Goal: Task Accomplishment & Management: Manage account settings

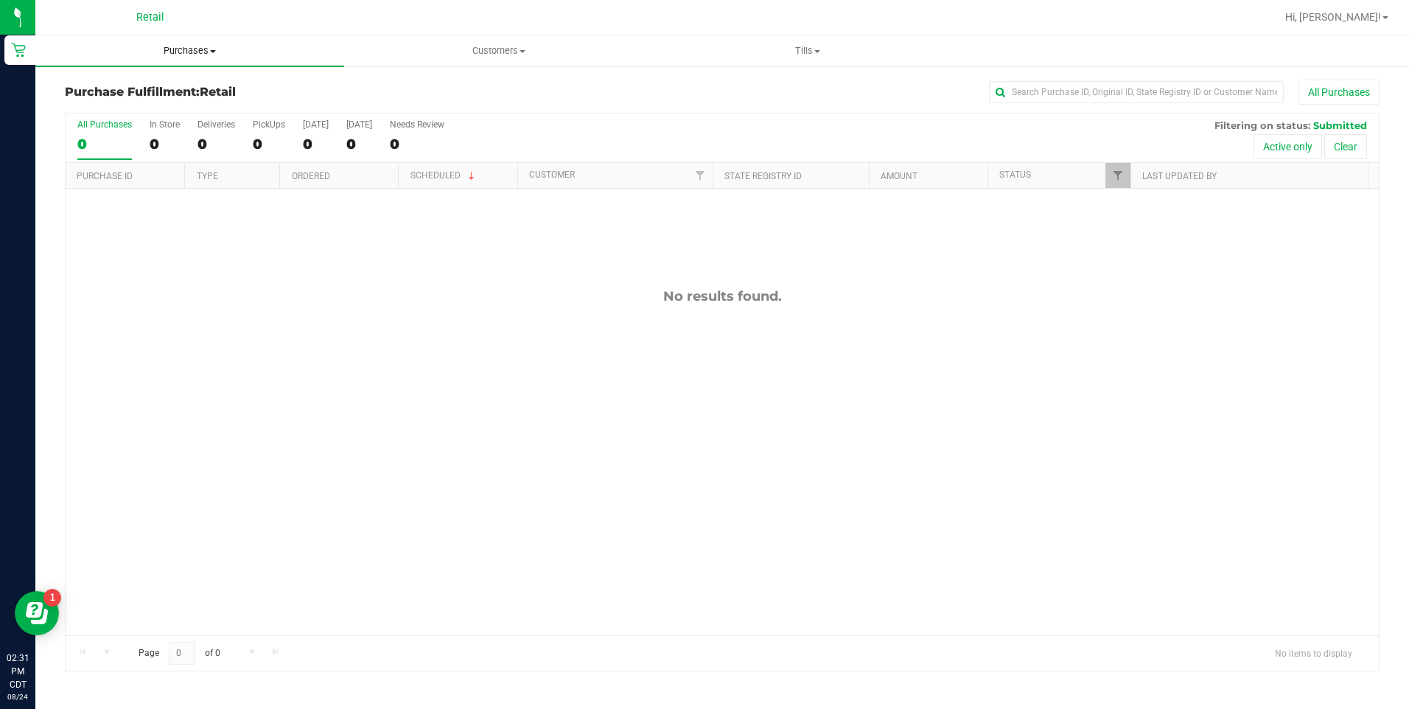
click at [190, 49] on span "Purchases" at bounding box center [189, 50] width 309 height 13
click at [139, 123] on li "All purchases" at bounding box center [189, 125] width 309 height 18
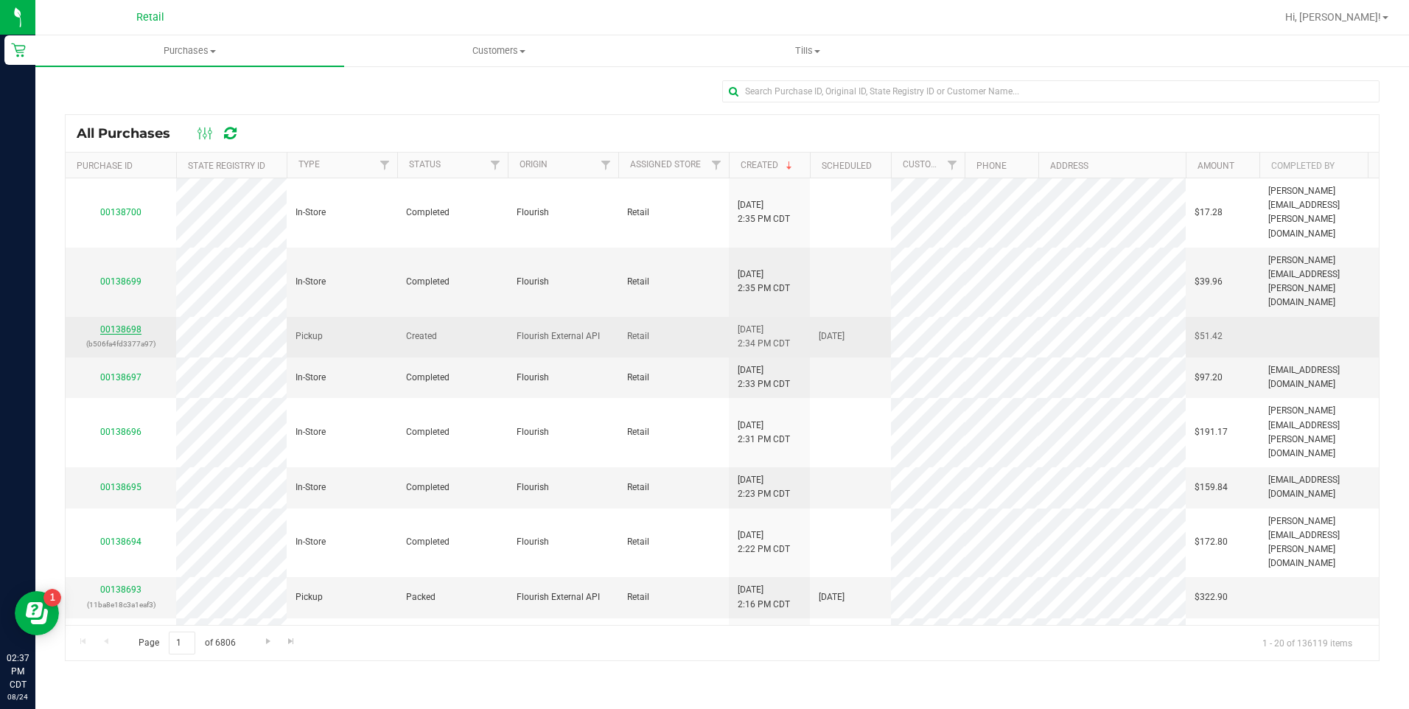
click at [127, 324] on link "00138698" at bounding box center [120, 329] width 41 height 10
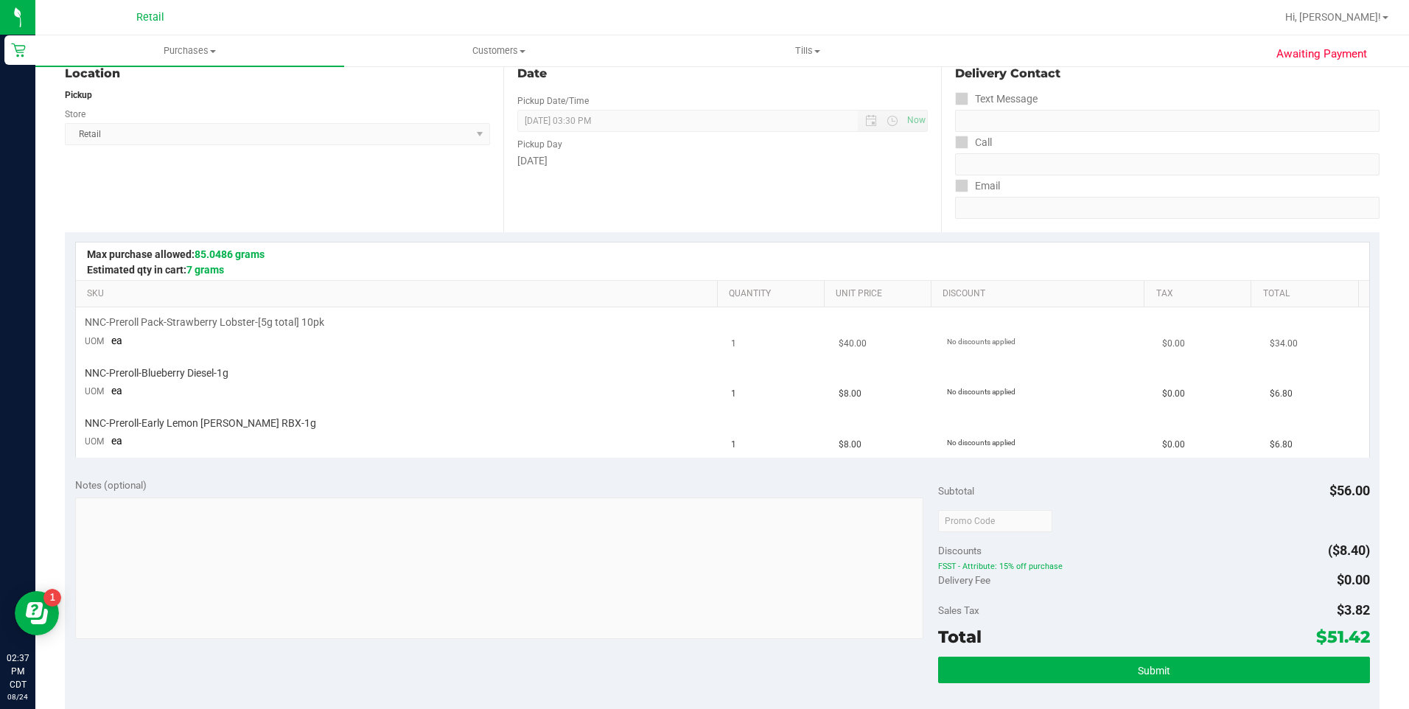
scroll to position [295, 0]
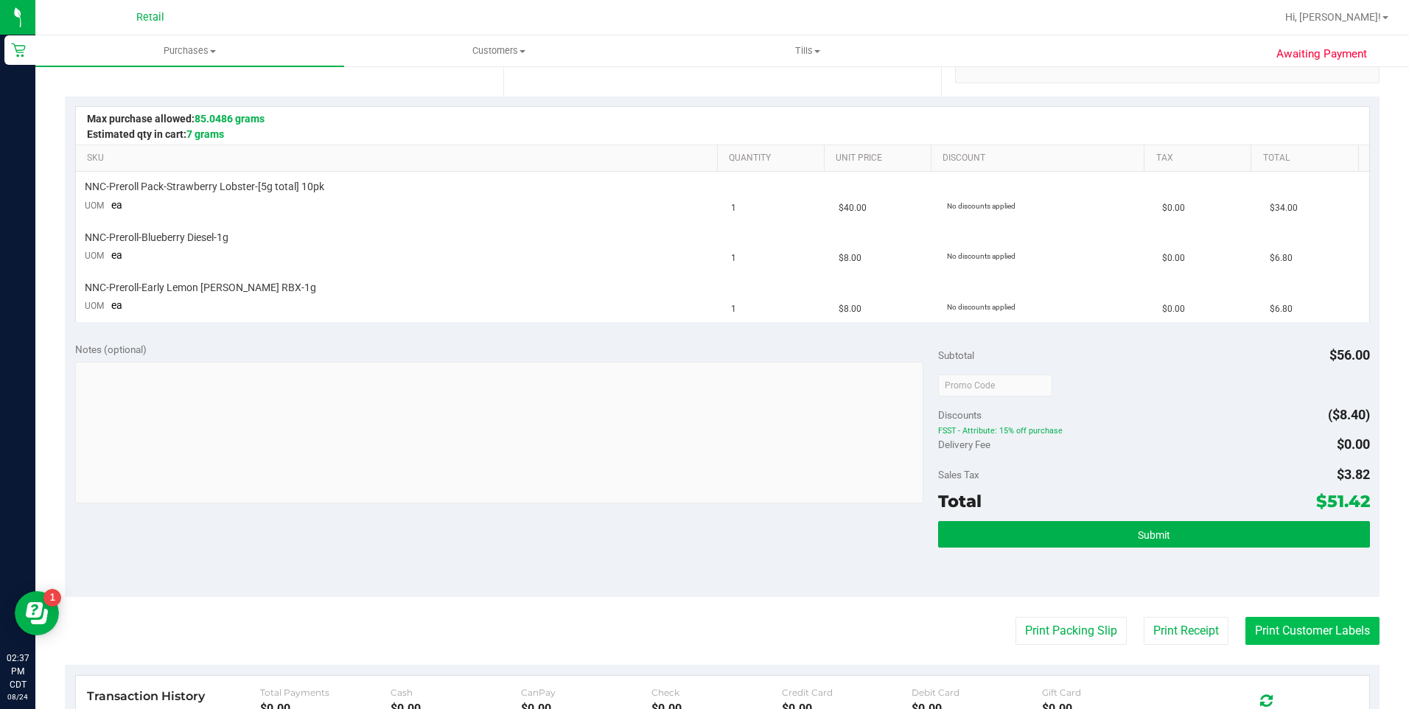
click at [1292, 626] on button "Print Customer Labels" at bounding box center [1312, 631] width 134 height 28
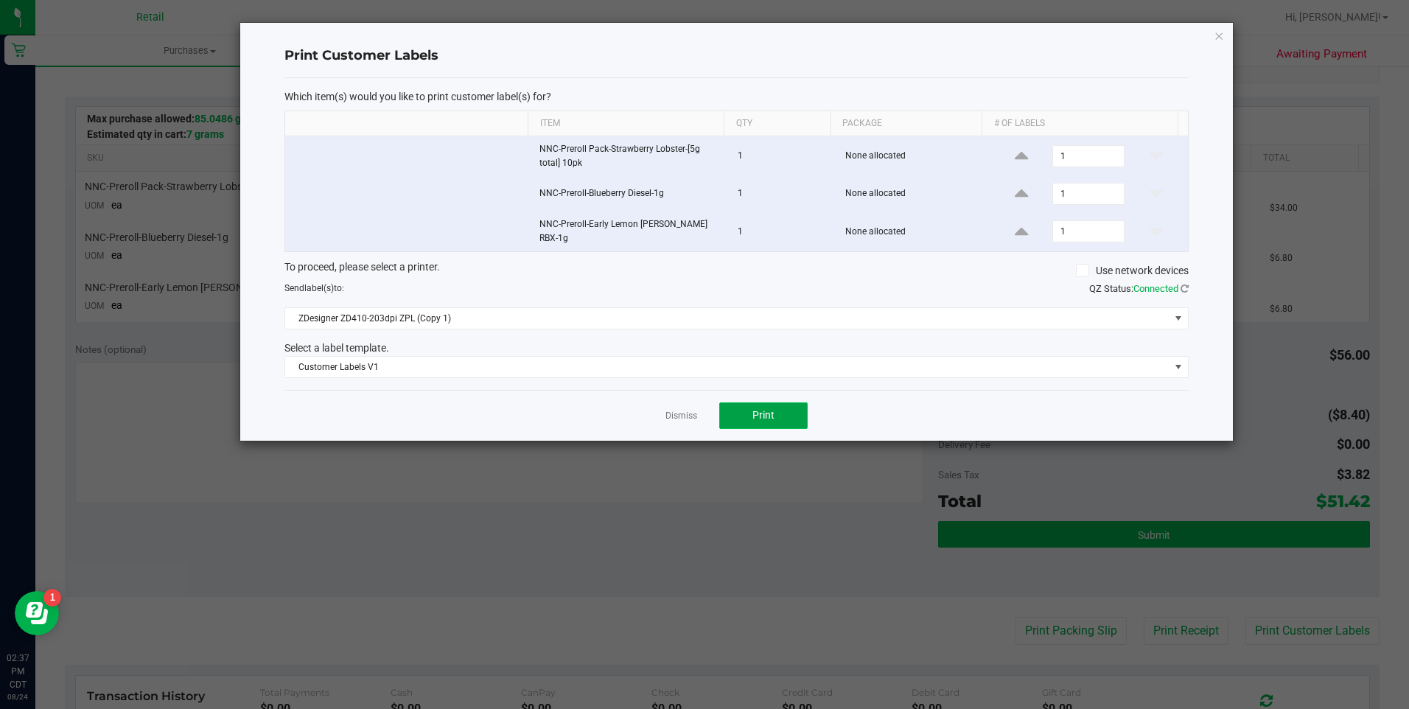
click at [771, 415] on span "Print" at bounding box center [763, 415] width 22 height 12
click at [662, 409] on div "Dismiss Print" at bounding box center [736, 415] width 904 height 51
click at [673, 413] on link "Dismiss" at bounding box center [681, 416] width 32 height 13
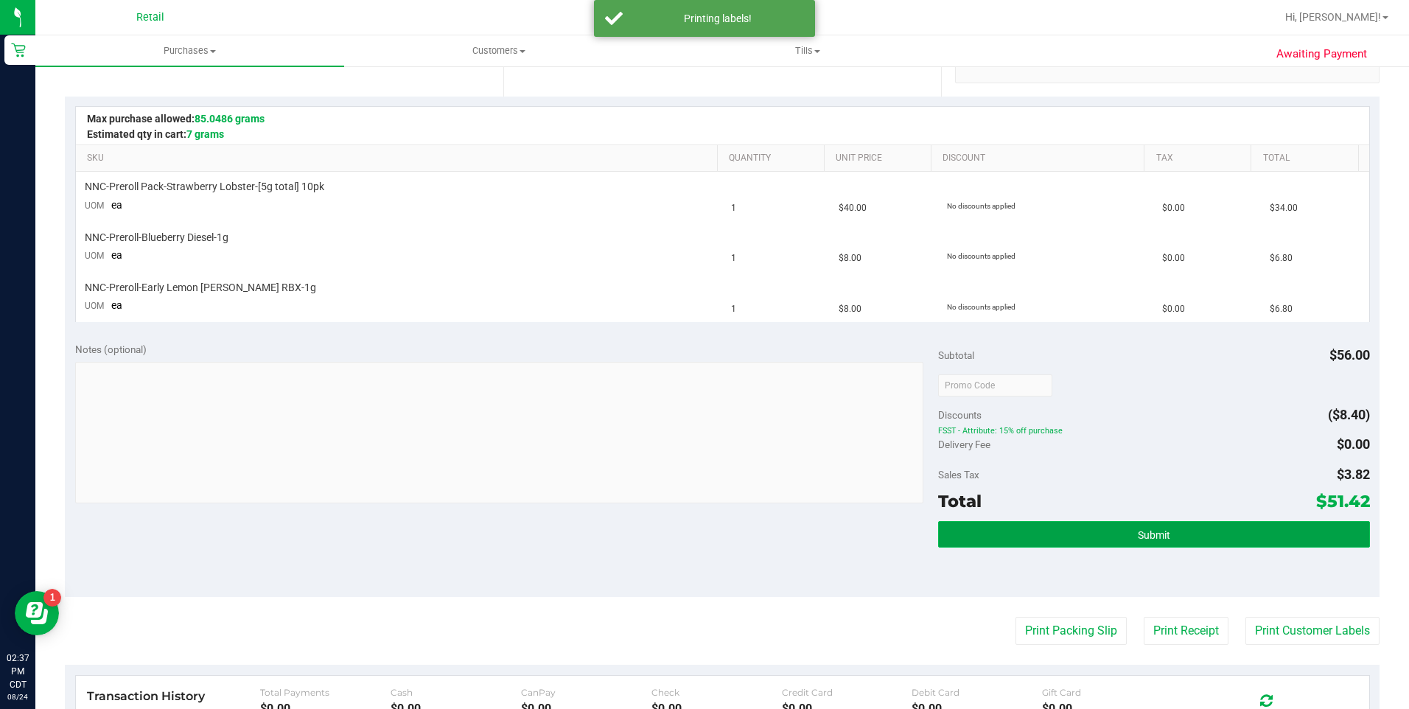
click at [1118, 532] on button "Submit" at bounding box center [1154, 534] width 432 height 27
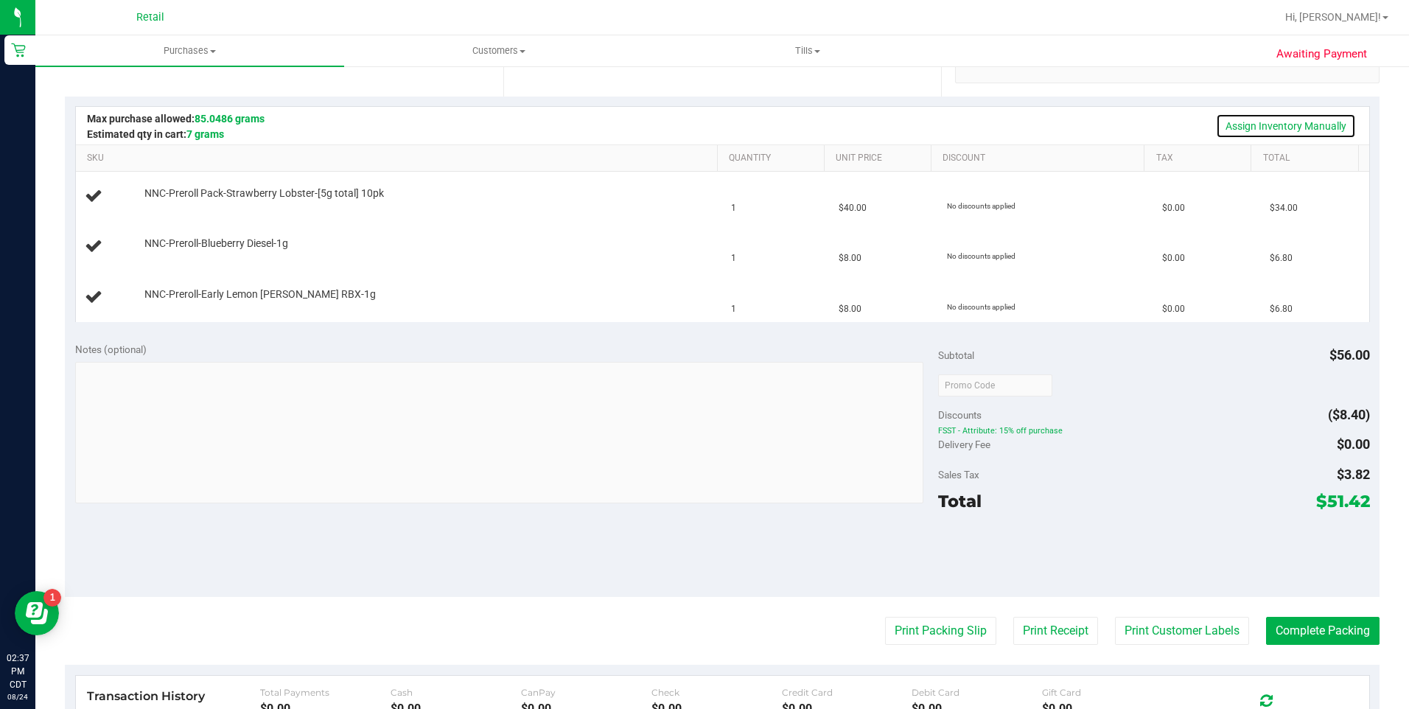
click at [1306, 119] on link "Assign Inventory Manually" at bounding box center [1286, 125] width 140 height 25
click at [181, 200] on link "Add Package" at bounding box center [170, 203] width 53 height 10
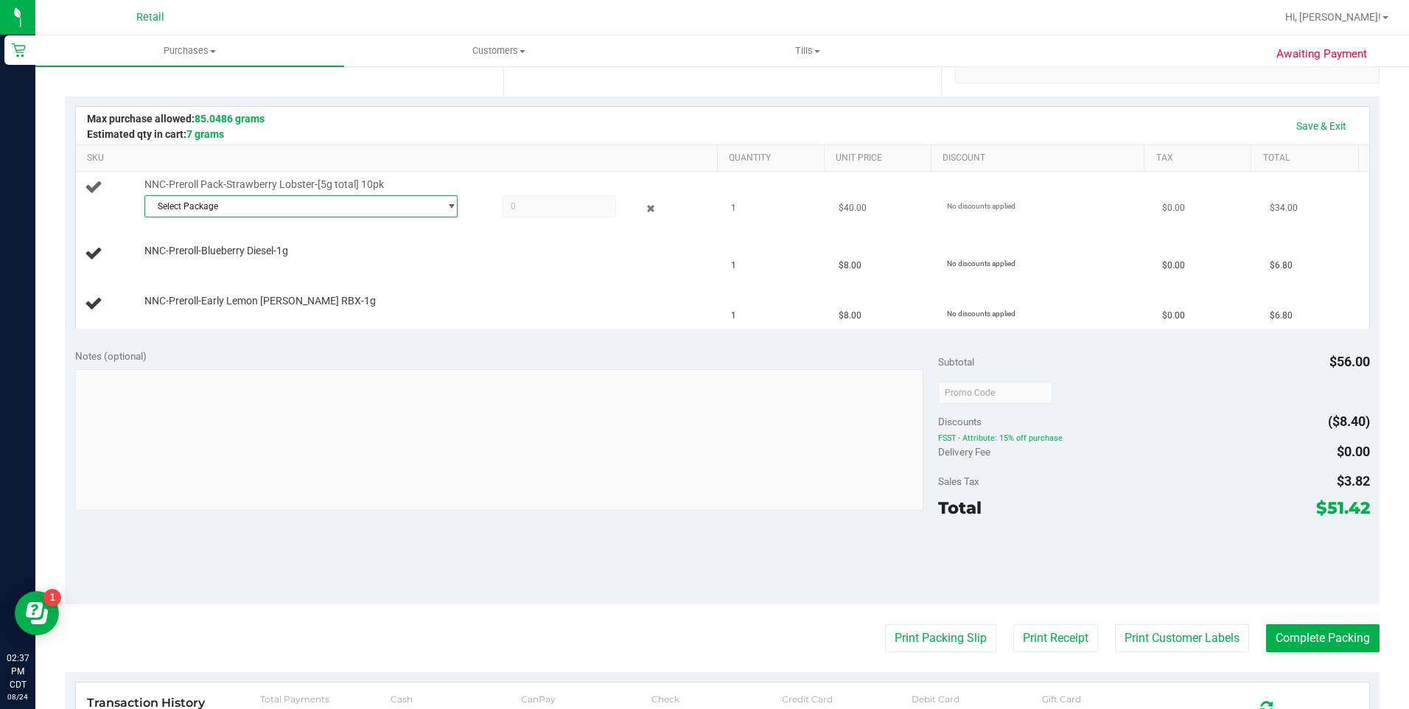
click at [184, 212] on span "Select Package" at bounding box center [292, 206] width 294 height 21
drag, startPoint x: 194, startPoint y: 268, endPoint x: 236, endPoint y: 256, distance: 43.8
click at [200, 267] on span "SDNNCMF-20250820-023" at bounding box center [205, 267] width 104 height 10
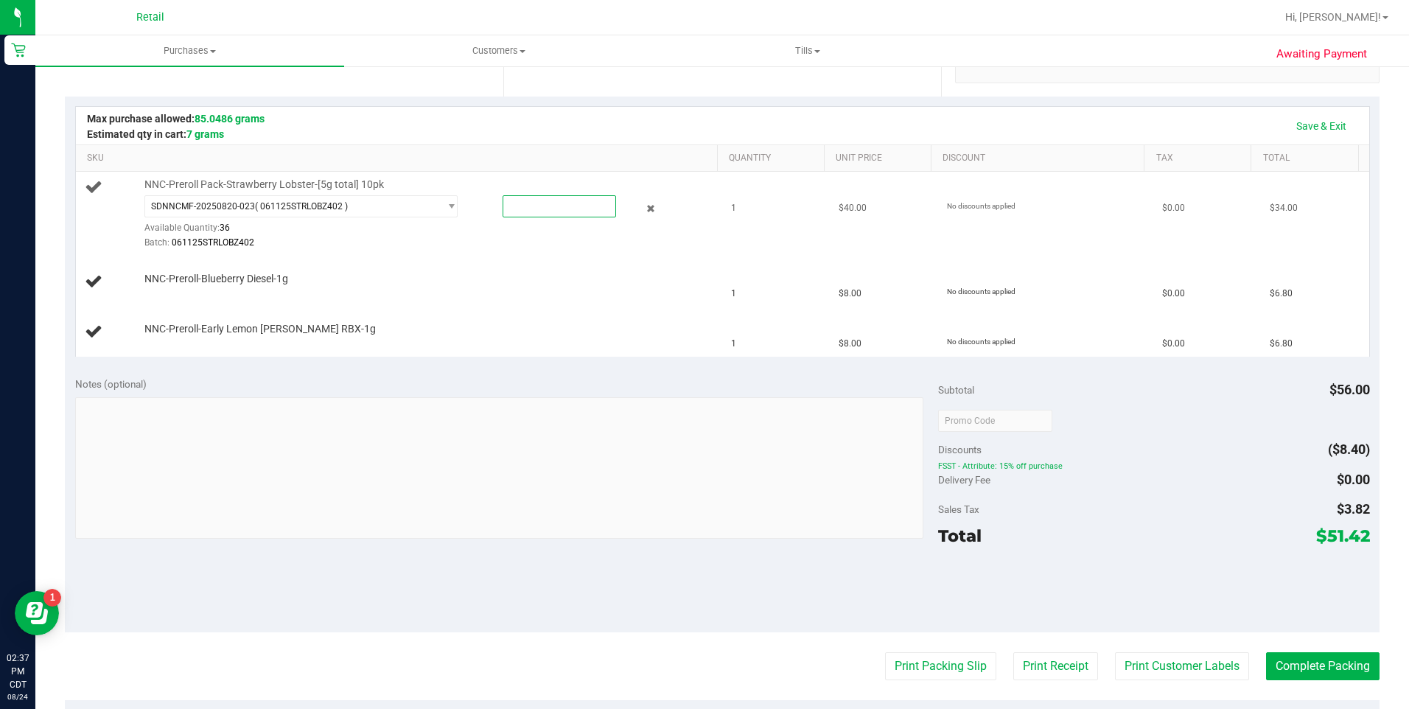
click at [537, 200] on span at bounding box center [559, 206] width 113 height 22
type input "1"
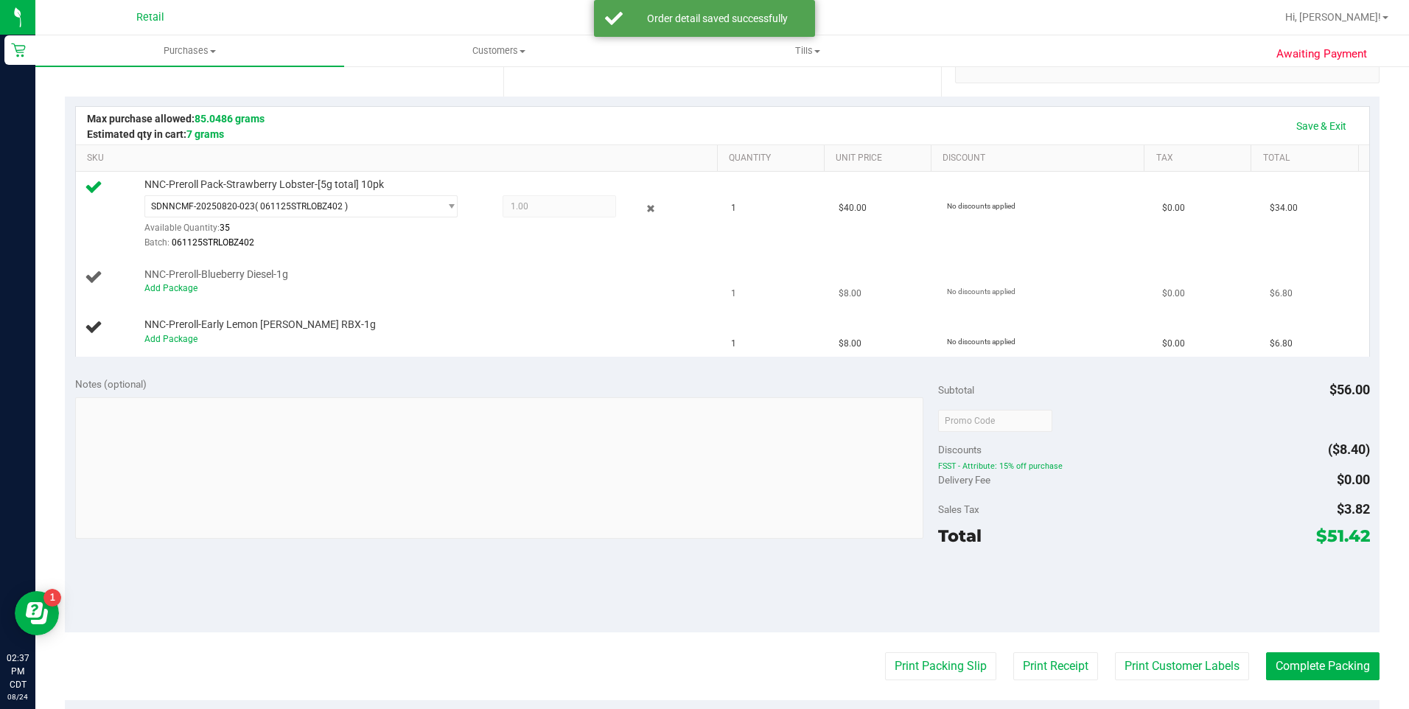
click at [180, 298] on td "NNC-Preroll-Blueberry Diesel-1g Add Package" at bounding box center [399, 282] width 647 height 50
click at [178, 293] on div "Add Package" at bounding box center [427, 288] width 566 height 14
click at [175, 290] on link "Add Package" at bounding box center [170, 288] width 53 height 10
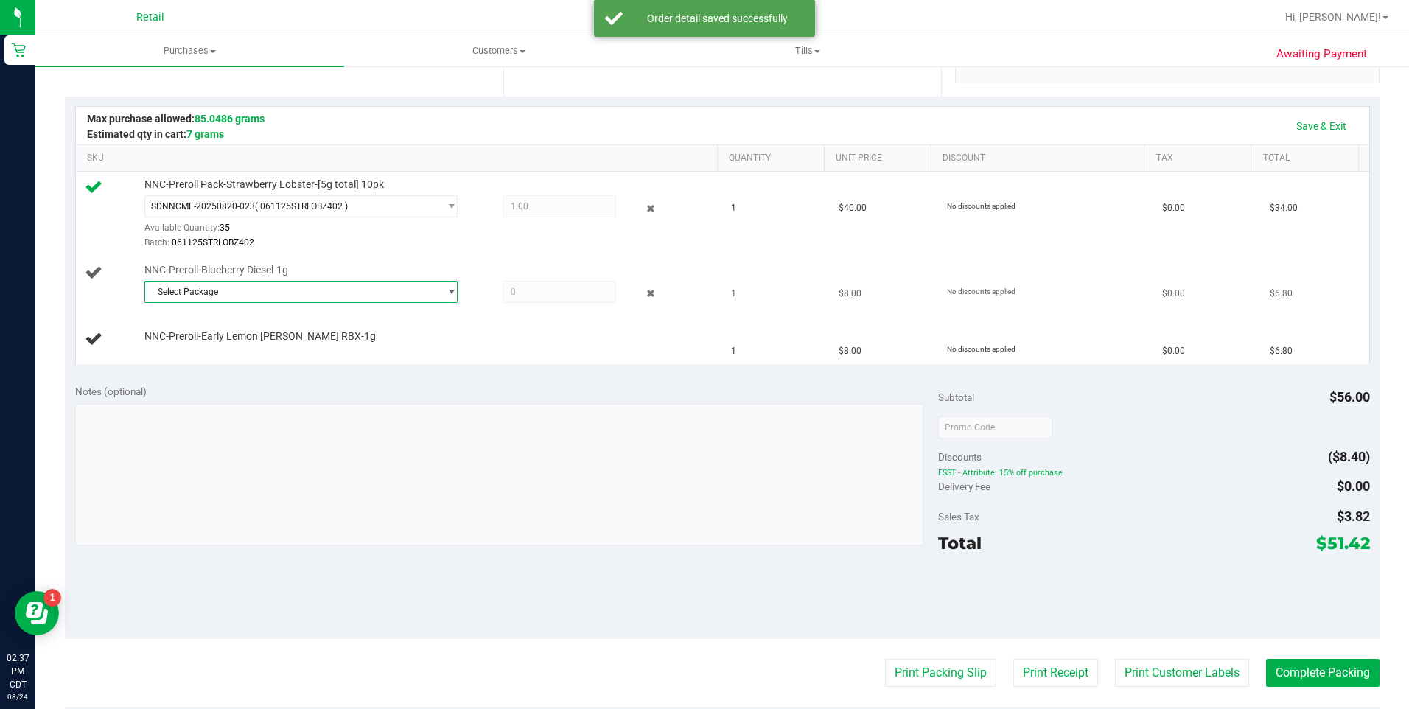
click at [194, 294] on span "Select Package" at bounding box center [292, 291] width 294 height 21
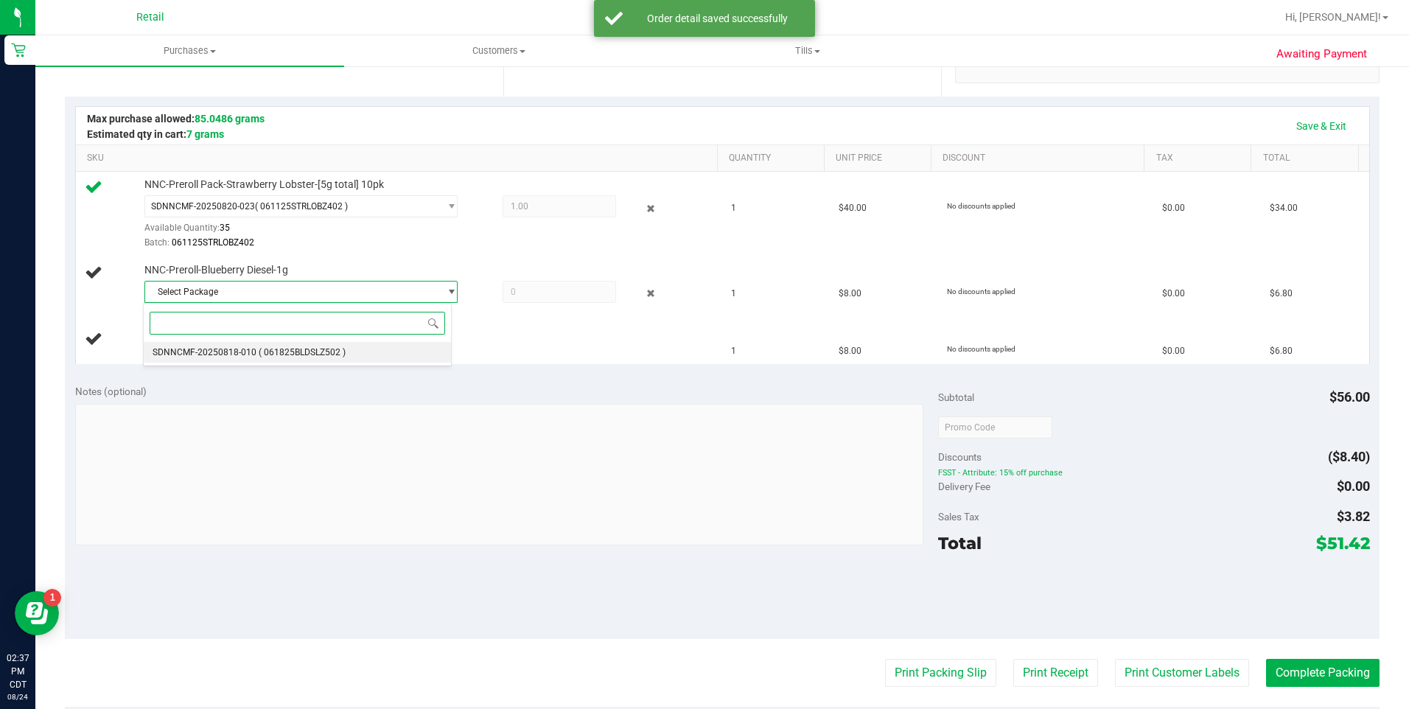
click at [210, 350] on span "SDNNCMF-20250818-010" at bounding box center [205, 352] width 104 height 10
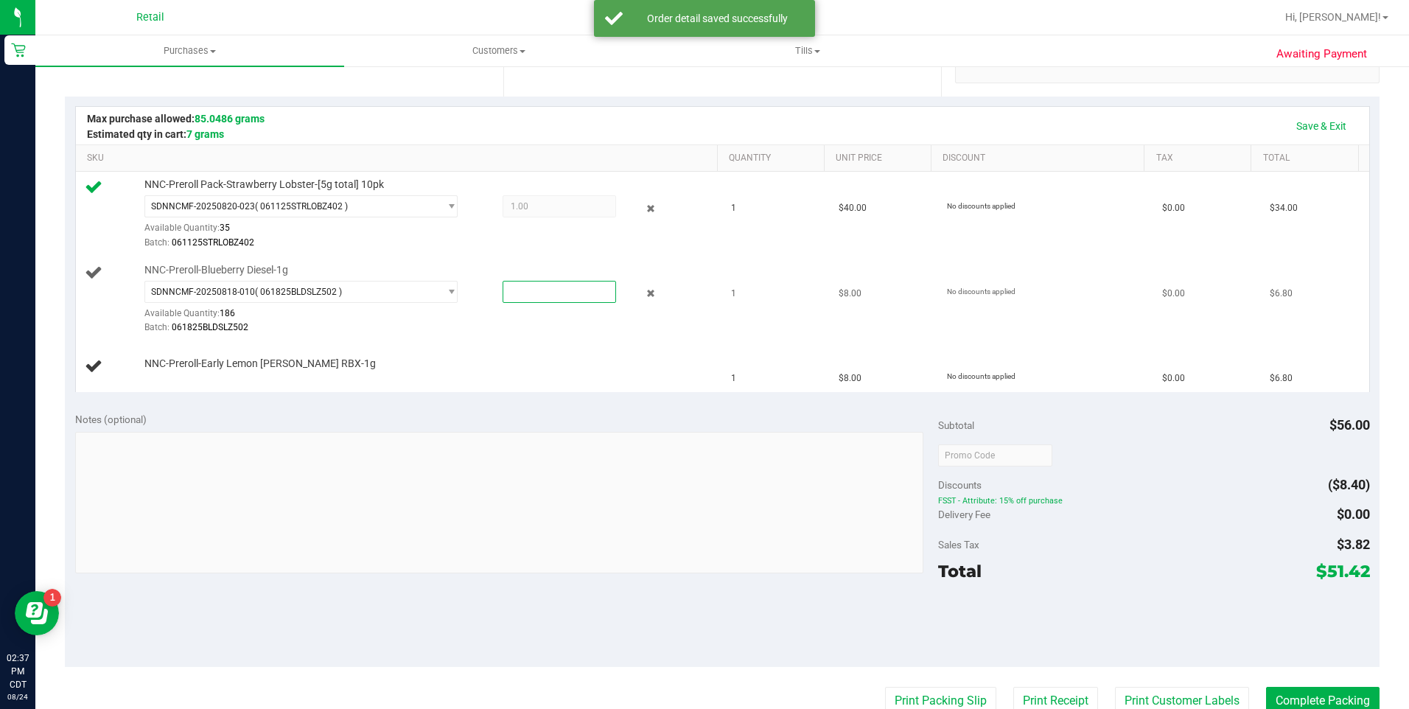
click at [567, 292] on span at bounding box center [559, 292] width 113 height 22
type input "1"
click at [172, 370] on link "Add Package" at bounding box center [170, 373] width 53 height 10
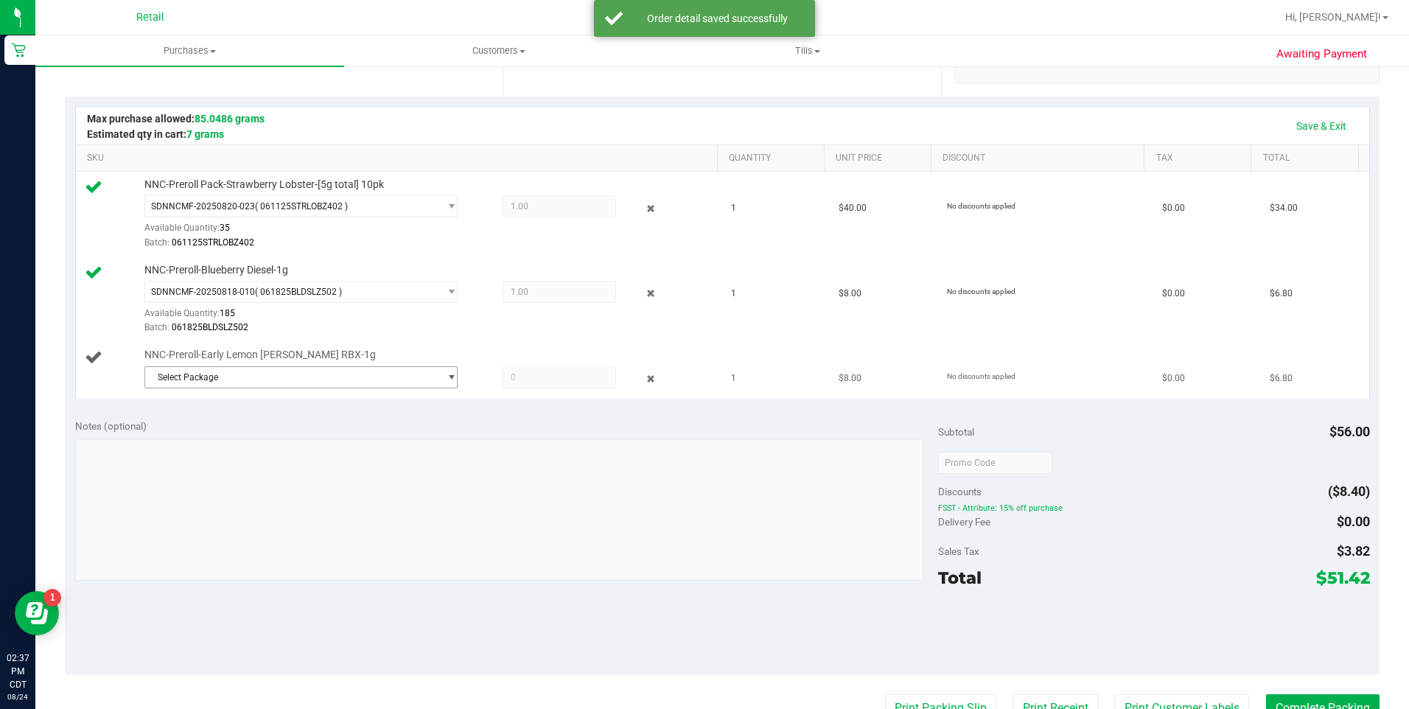
click at [259, 367] on span "Select Package" at bounding box center [292, 377] width 294 height 21
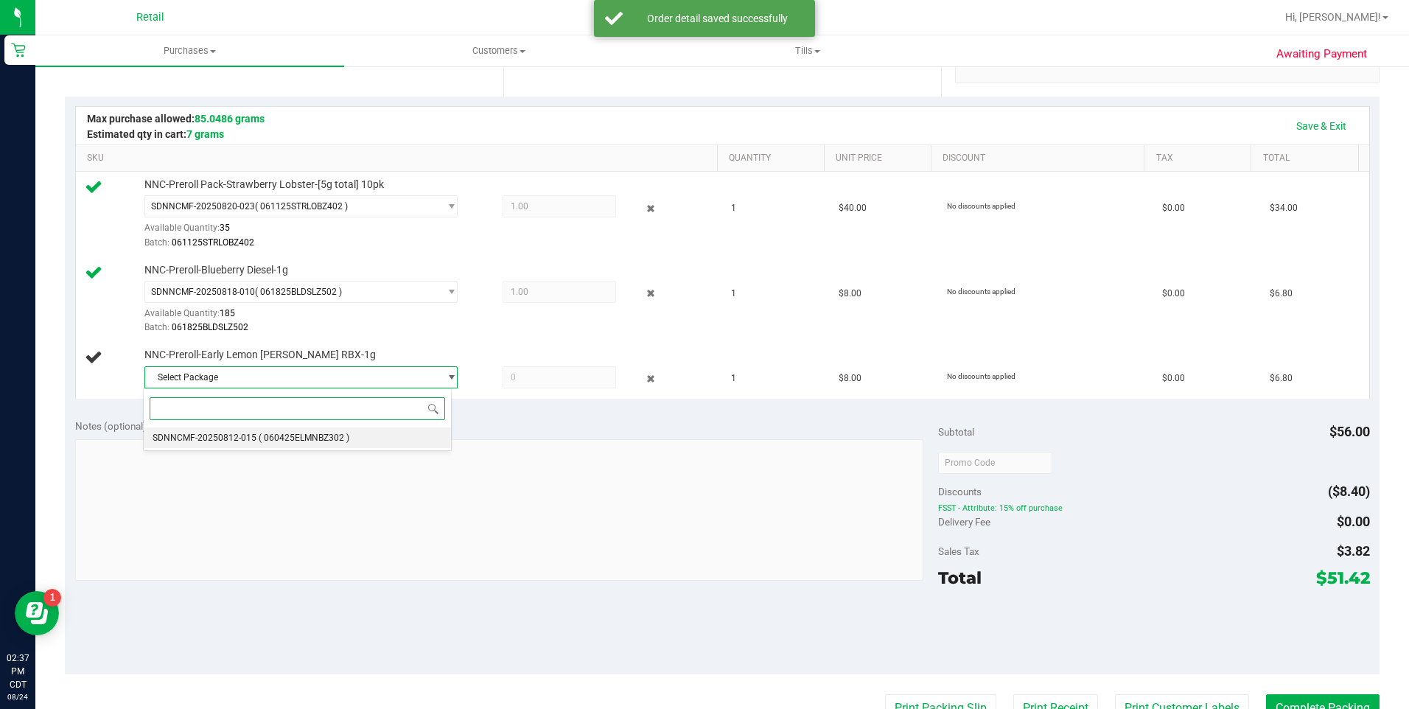
click at [275, 444] on li "SDNNCMF-20250812-015 ( 060425ELMNBZ302 )" at bounding box center [297, 437] width 307 height 21
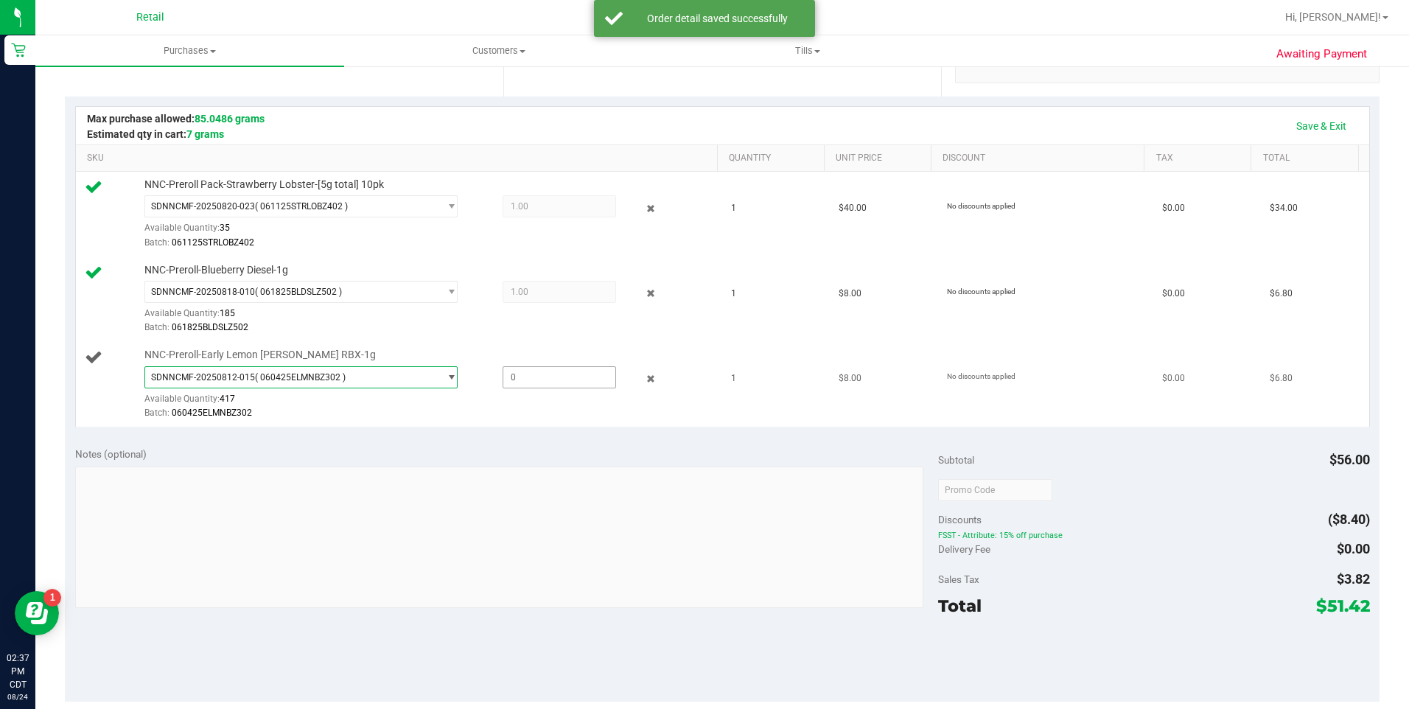
click at [559, 374] on span at bounding box center [559, 377] width 113 height 22
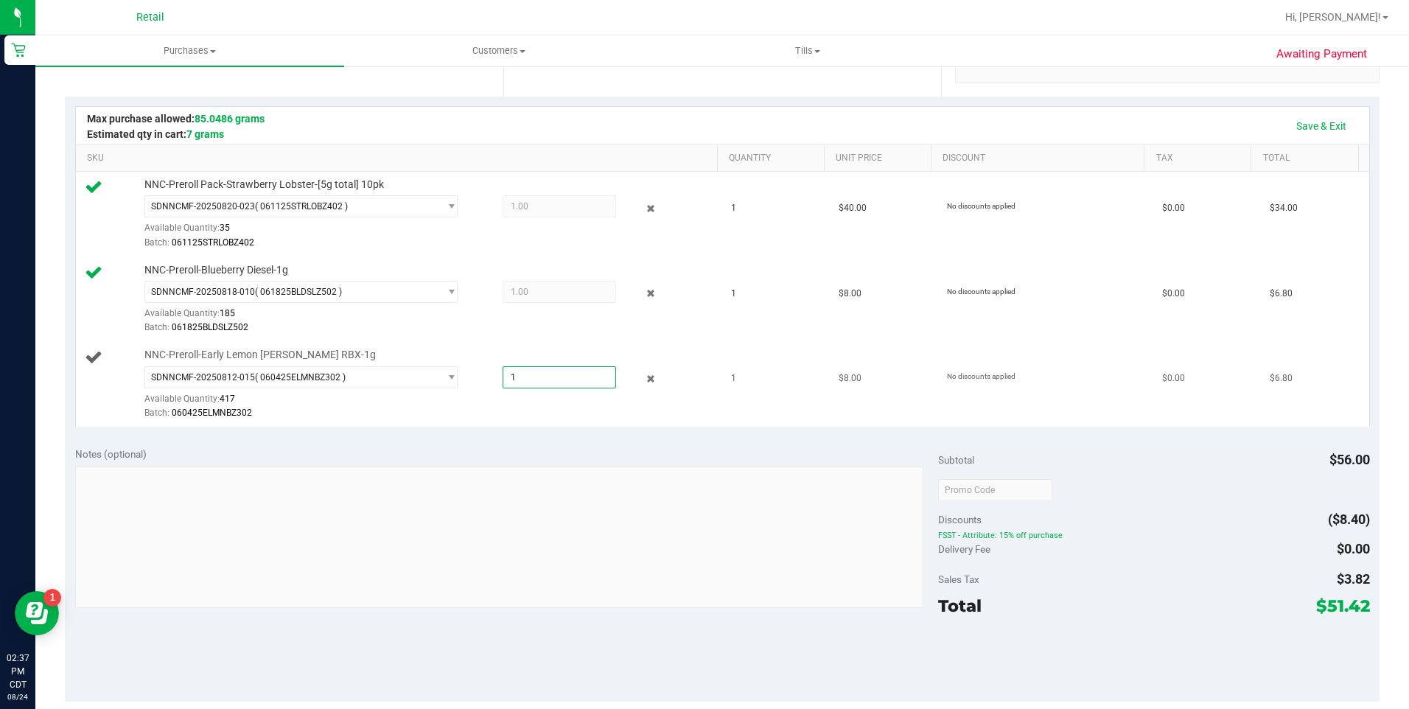
type input "1"
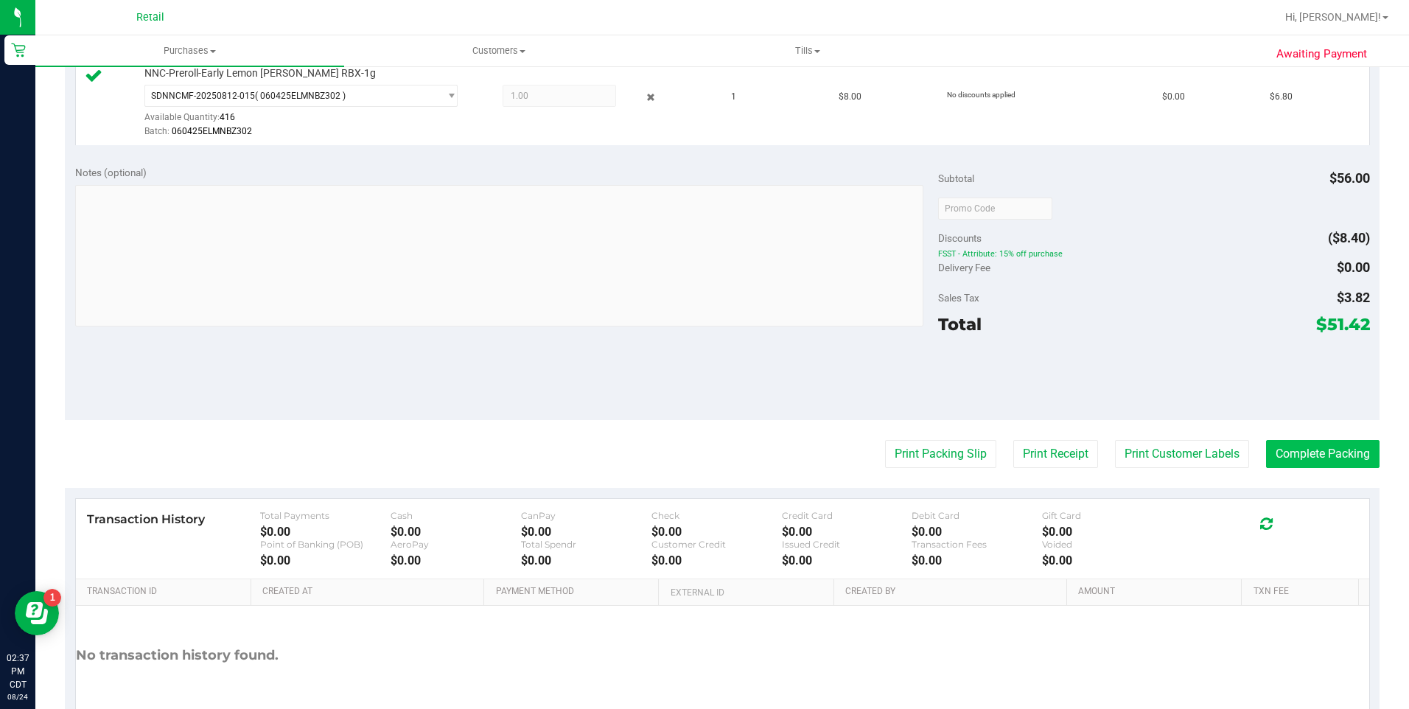
scroll to position [589, 0]
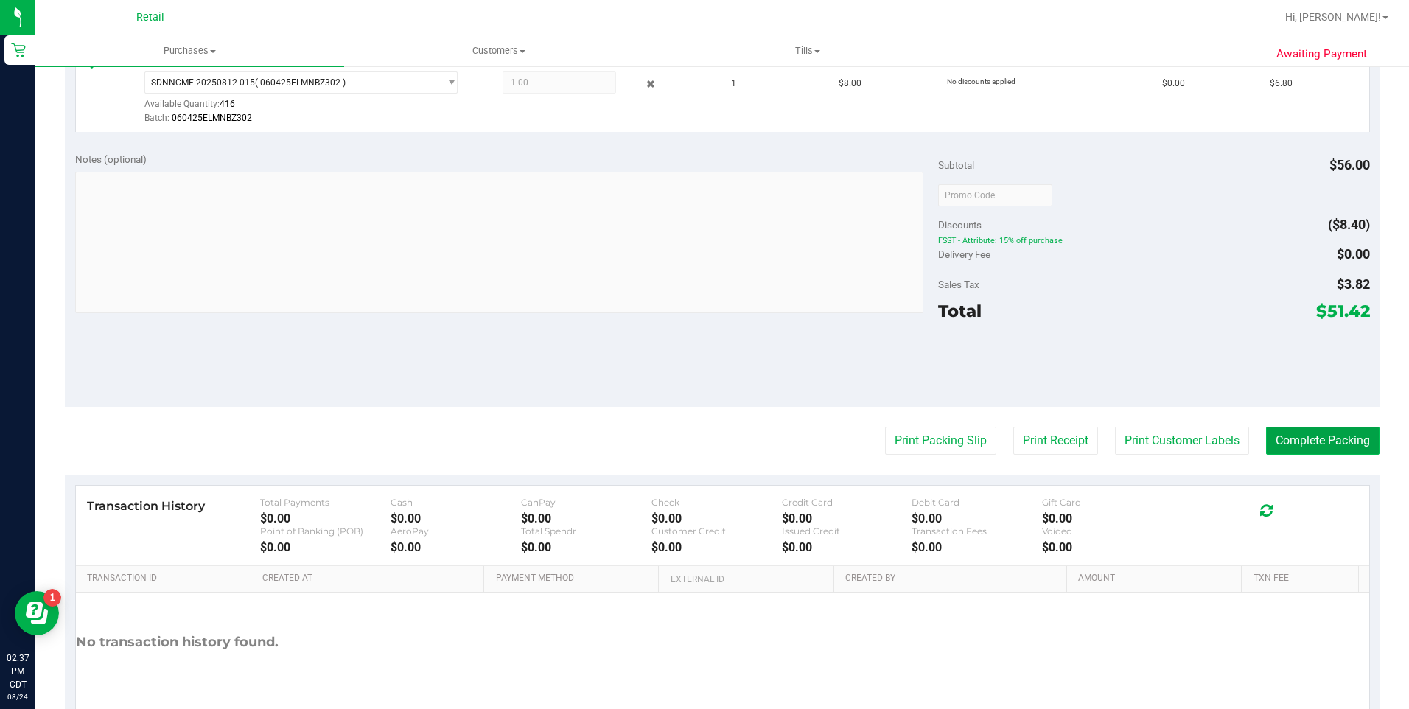
click at [1354, 444] on button "Complete Packing" at bounding box center [1322, 441] width 113 height 28
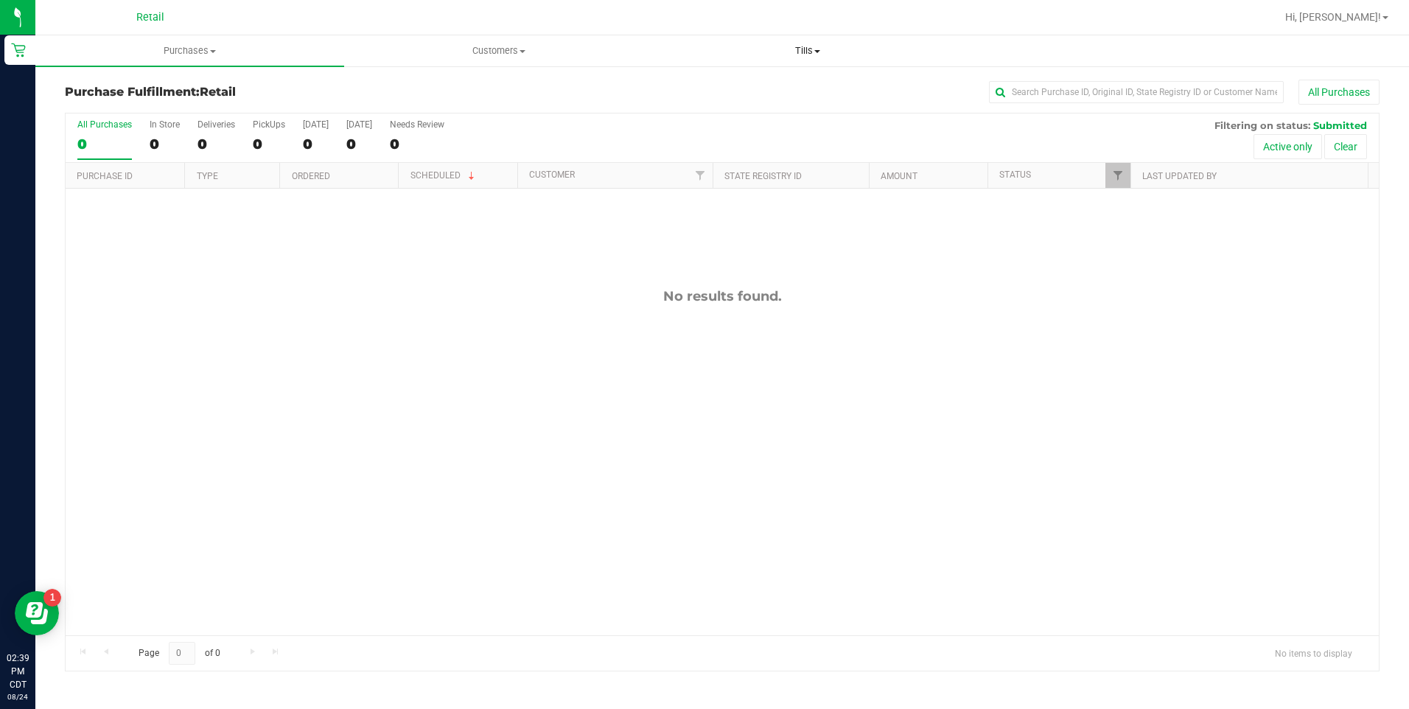
click at [808, 49] on span "Tills" at bounding box center [807, 50] width 307 height 13
click at [739, 94] on span "Manage tills" at bounding box center [703, 89] width 99 height 13
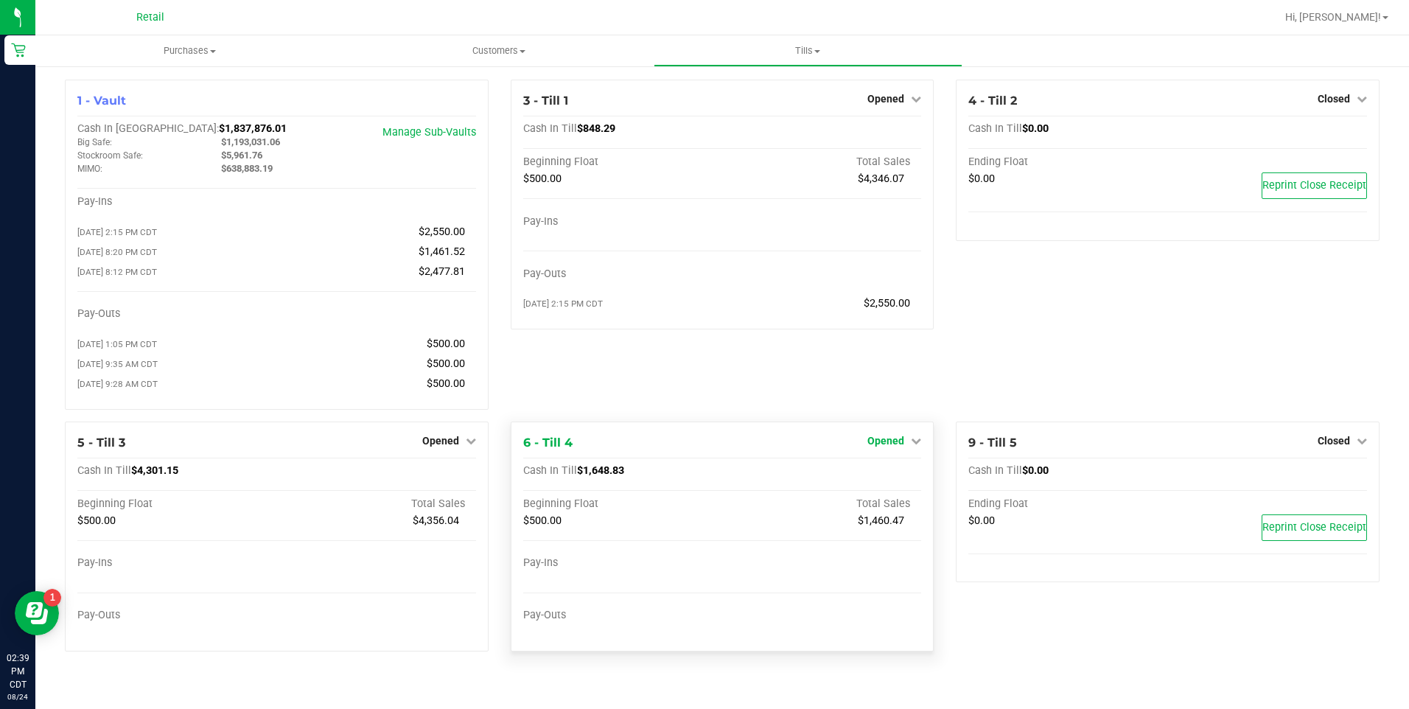
click at [886, 447] on span "Opened" at bounding box center [885, 441] width 37 height 12
click at [883, 475] on link "Close Till" at bounding box center [888, 471] width 40 height 12
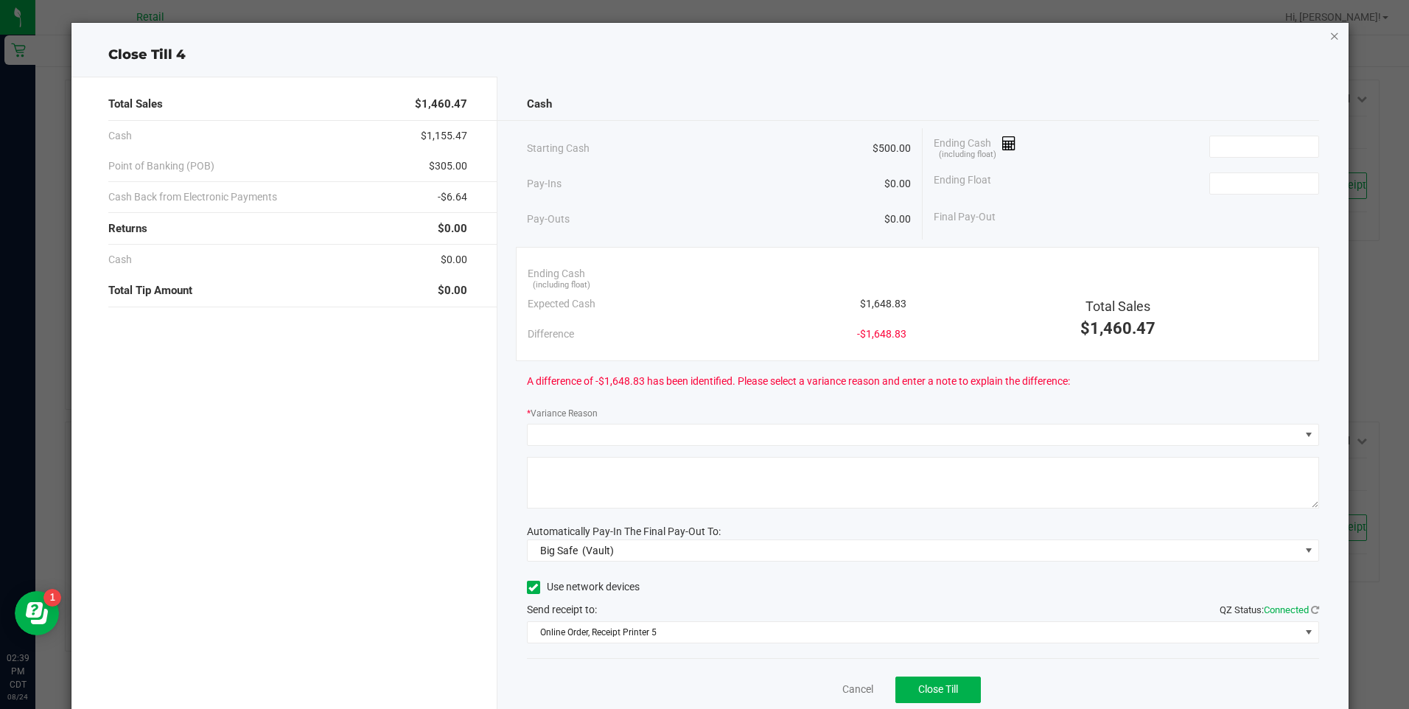
click at [1329, 35] on icon "button" at bounding box center [1334, 36] width 10 height 18
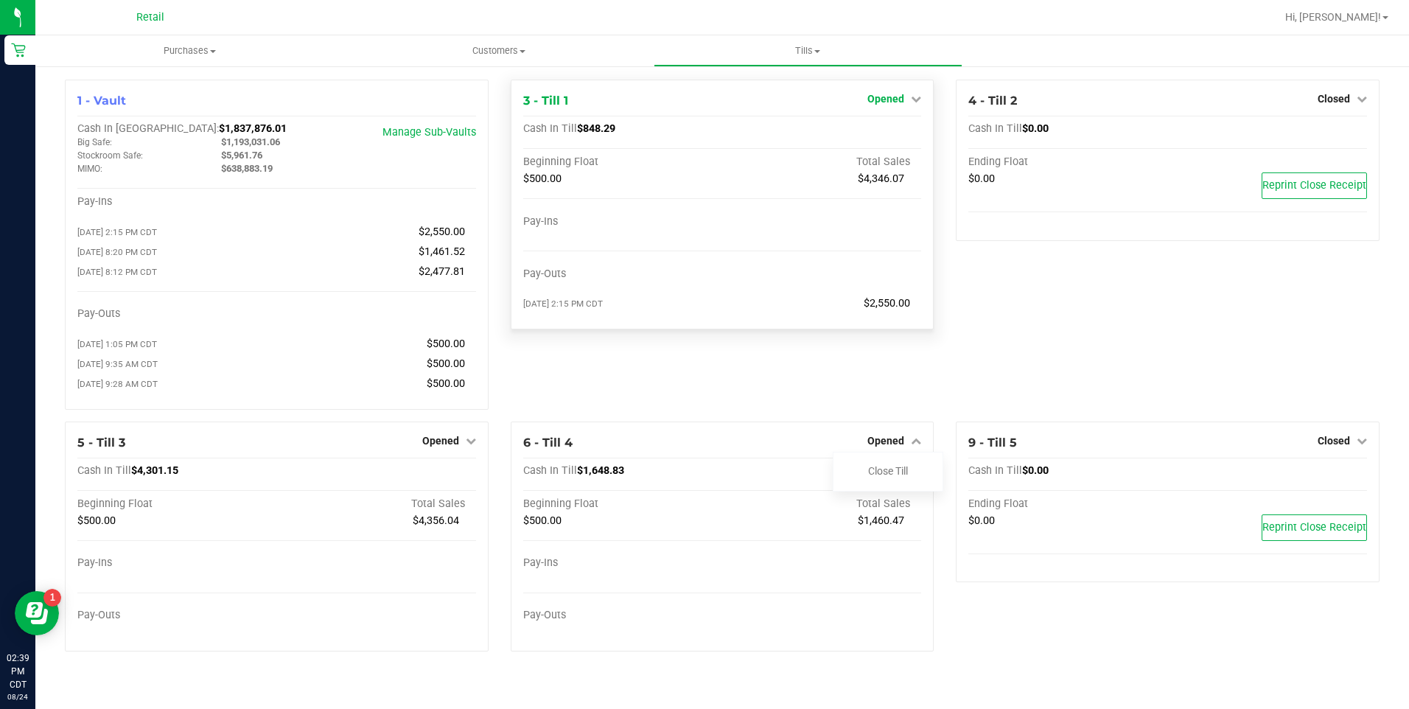
click at [886, 94] on span "Opened" at bounding box center [885, 99] width 37 height 12
click at [881, 127] on link "Close Till" at bounding box center [888, 130] width 40 height 12
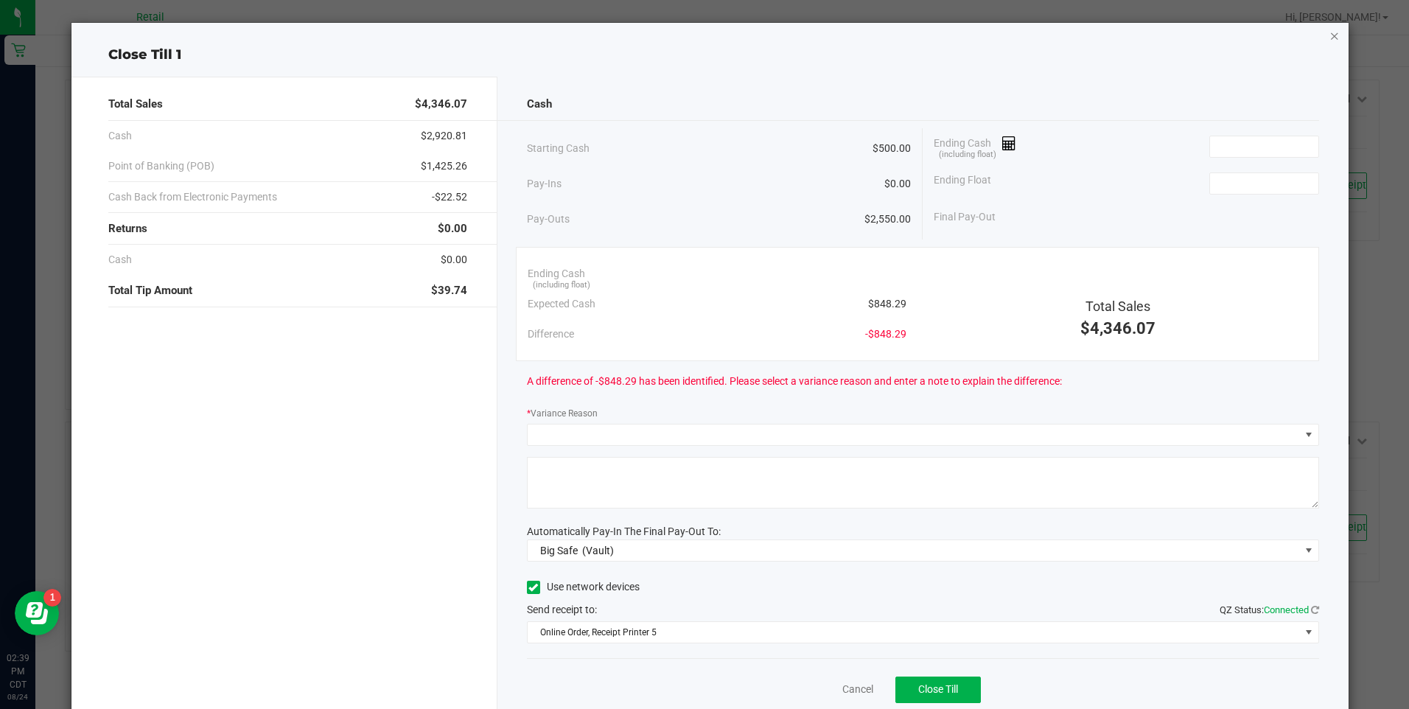
click at [1329, 34] on icon "button" at bounding box center [1334, 36] width 10 height 18
